Goal: Information Seeking & Learning: Learn about a topic

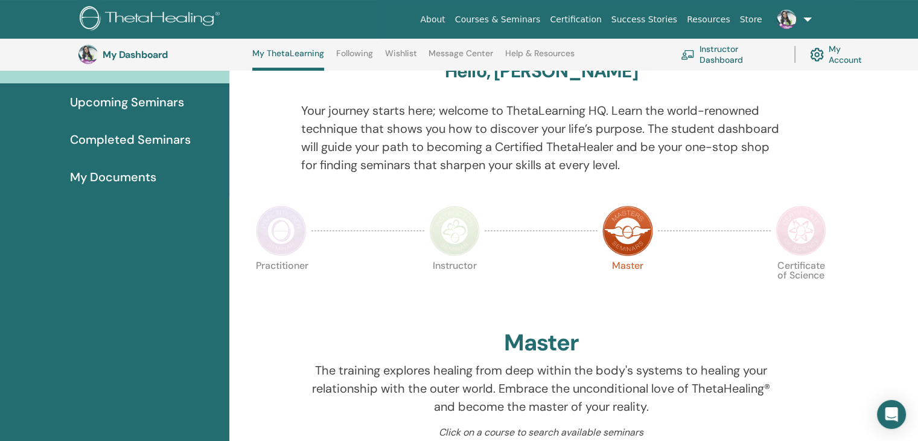
scroll to position [116, 0]
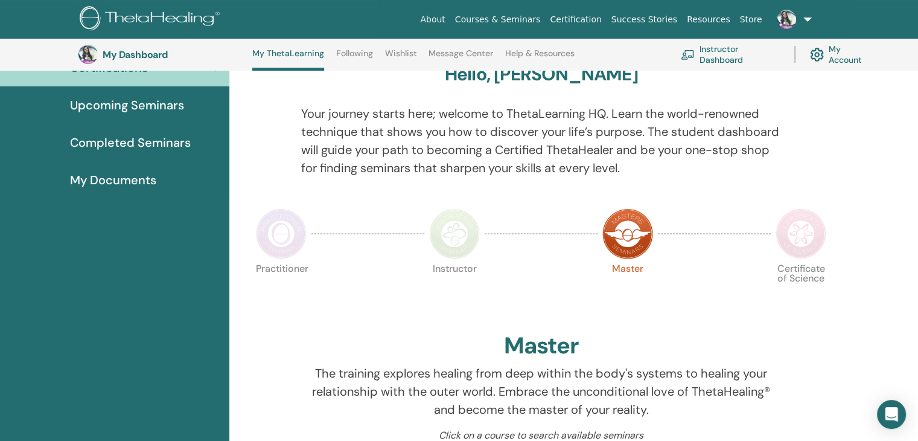
click at [603, 22] on link "Certification" at bounding box center [575, 19] width 61 height 22
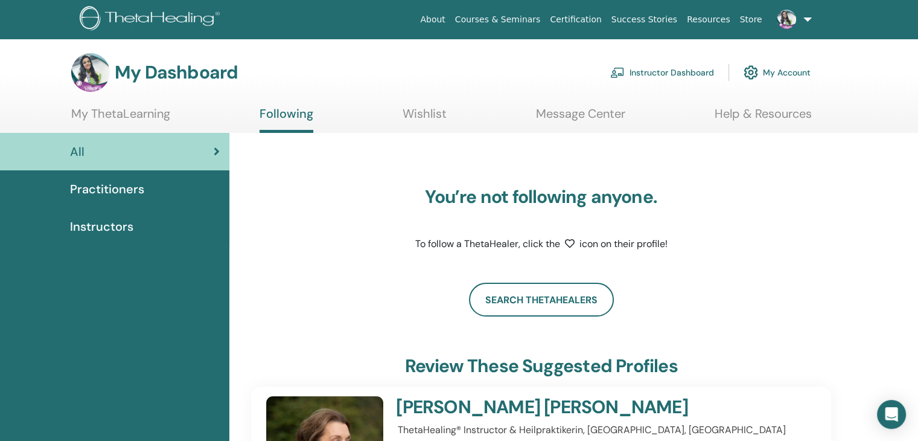
click at [812, 16] on link at bounding box center [792, 19] width 50 height 39
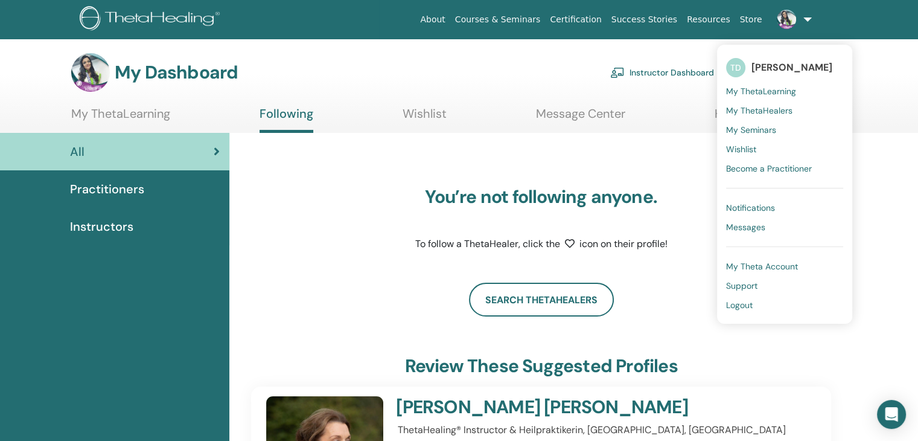
click at [763, 92] on span "My ThetaLearning" at bounding box center [761, 91] width 70 height 11
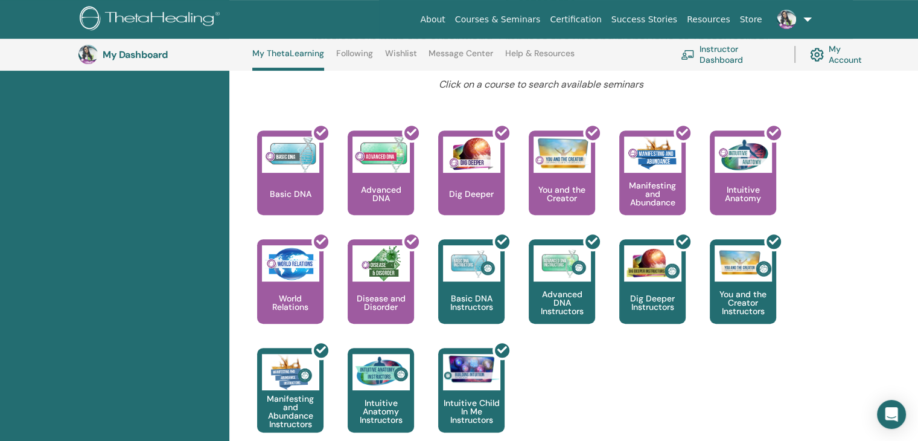
scroll to position [469, 0]
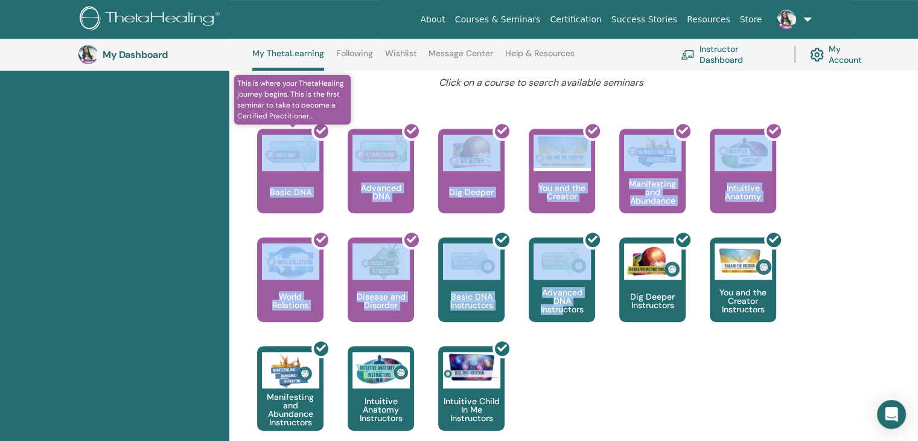
drag, startPoint x: 561, startPoint y: 397, endPoint x: 288, endPoint y: 136, distance: 377.5
click at [288, 136] on div "This is where your ThetaHealing journey begins. This is the first seminar to ta…" at bounding box center [532, 292] width 598 height 326
copy div "Basic DNA is the seminar to take after completing Basic DNA. Go more in depth i…"
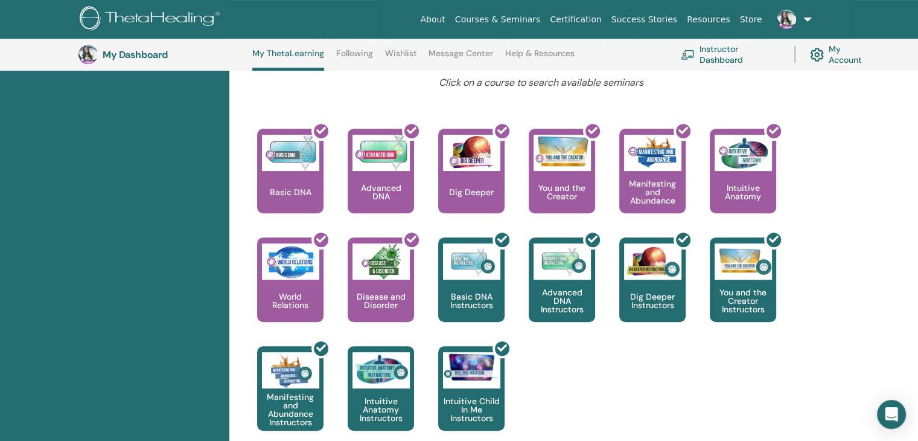
click at [629, 373] on div "This is where your ThetaHealing journey begins. This is the first seminar to ta…" at bounding box center [532, 292] width 598 height 326
click at [807, 18] on link at bounding box center [792, 19] width 50 height 39
